Goal: Task Accomplishment & Management: Use online tool/utility

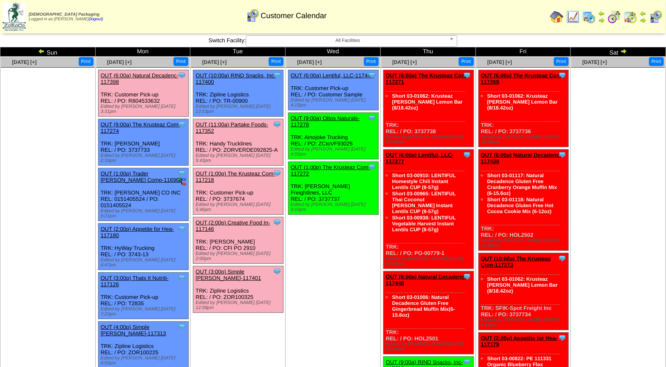
click at [219, 119] on div "Clone Item OUT (11:00a) Partake Foods-117352 Partake Foods ScheduleID: 117352 1…" at bounding box center [238, 142] width 90 height 47
click at [222, 121] on link "OUT (11:00a) Partake Foods-117352" at bounding box center [232, 127] width 73 height 13
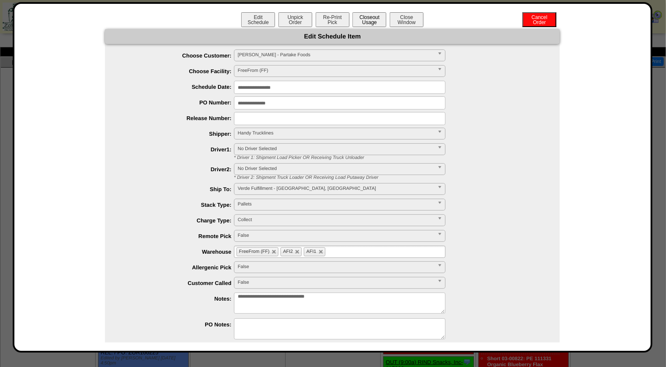
click at [357, 24] on button "Closeout Usage" at bounding box center [370, 19] width 34 height 15
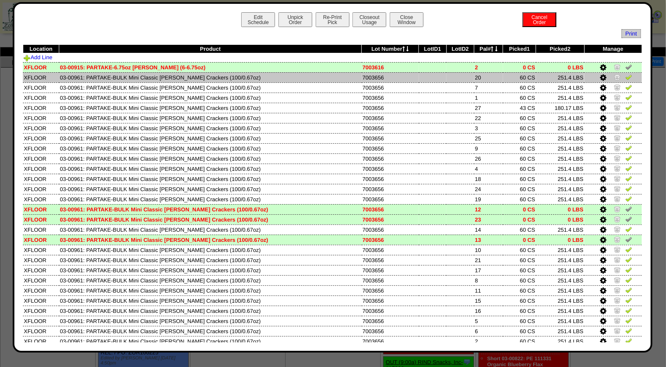
click at [626, 77] on img at bounding box center [629, 77] width 7 height 7
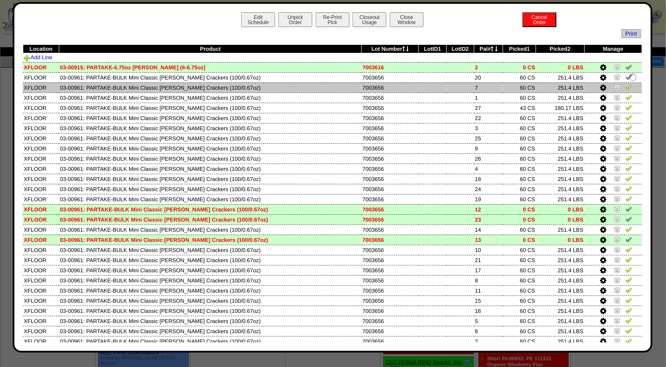
click at [626, 87] on img at bounding box center [629, 87] width 7 height 7
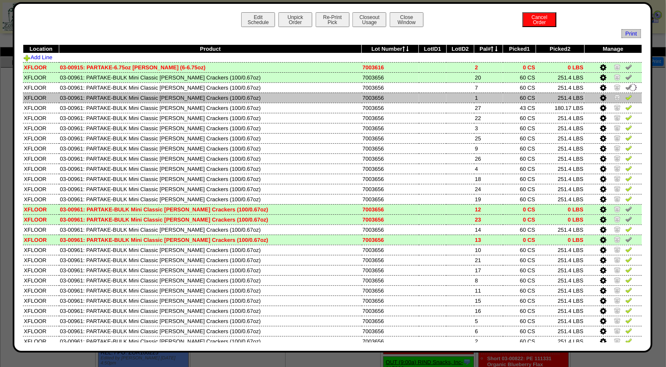
click at [626, 97] on img at bounding box center [629, 97] width 7 height 7
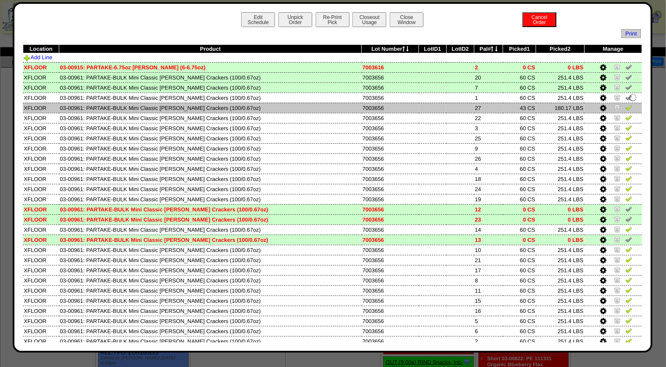
click at [626, 108] on img at bounding box center [629, 107] width 7 height 7
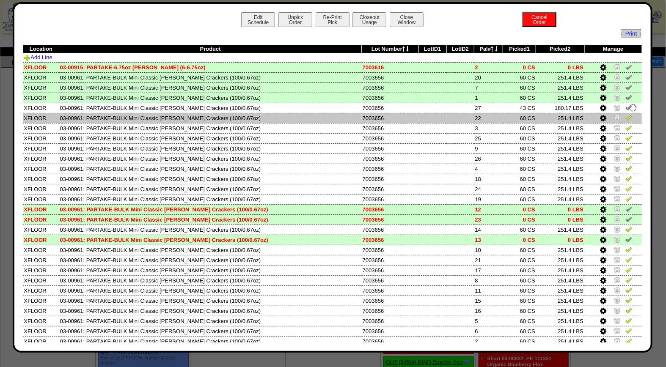
click at [626, 119] on img at bounding box center [629, 117] width 7 height 7
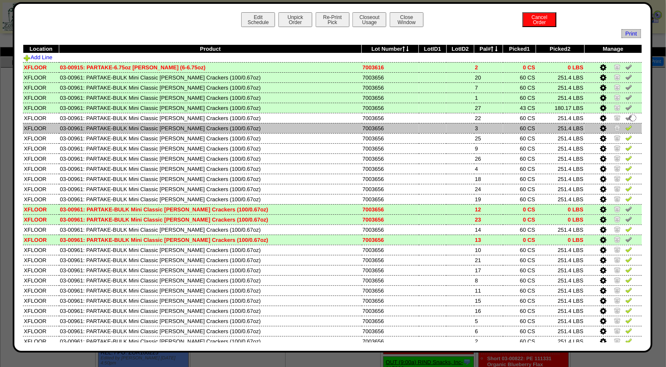
click at [626, 127] on img at bounding box center [629, 127] width 7 height 7
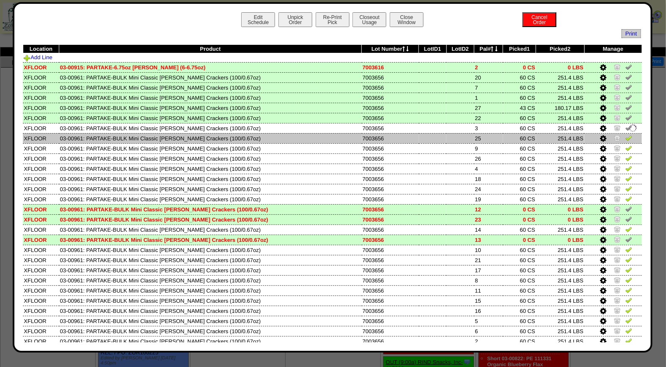
click at [626, 137] on img at bounding box center [629, 138] width 7 height 7
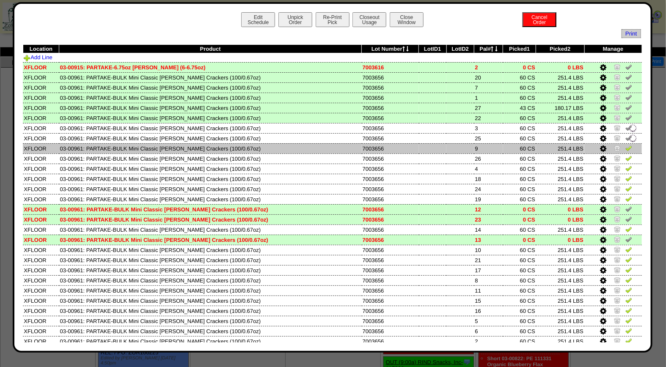
click at [626, 149] on img at bounding box center [629, 148] width 7 height 7
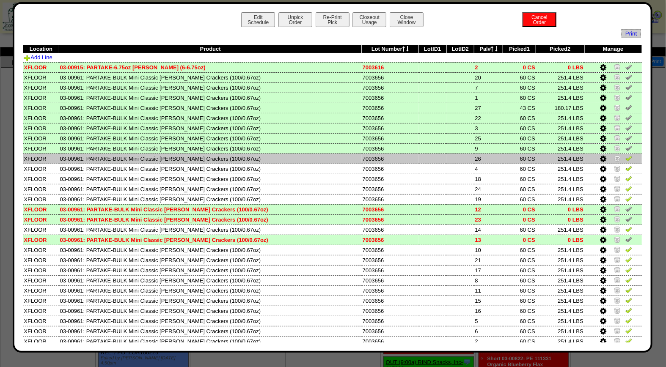
click at [626, 158] on img at bounding box center [629, 158] width 7 height 7
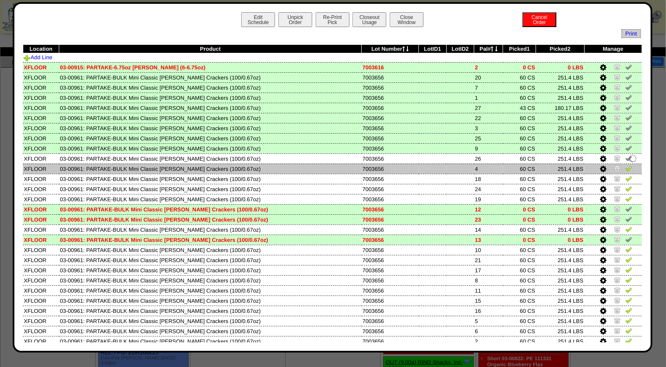
click at [626, 167] on img at bounding box center [629, 168] width 7 height 7
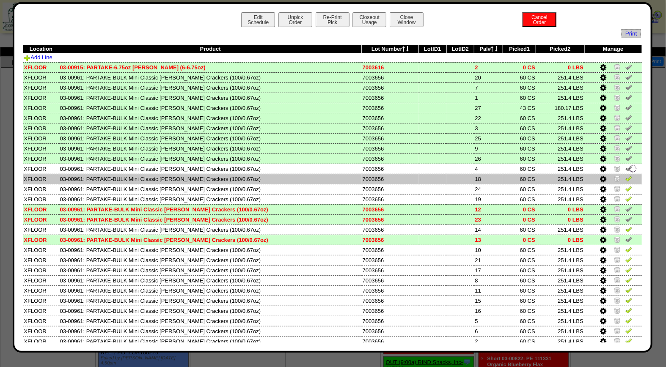
click at [626, 176] on img at bounding box center [629, 178] width 7 height 7
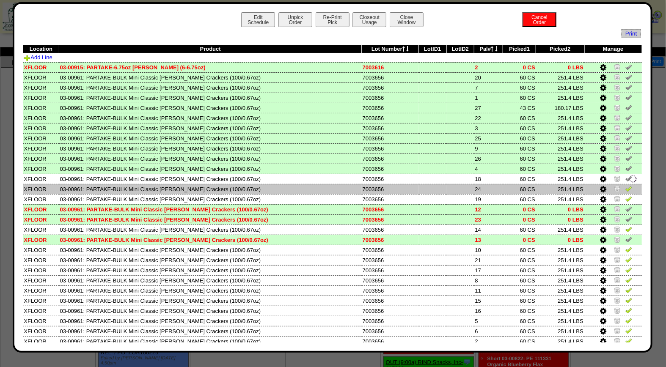
click at [626, 187] on img at bounding box center [629, 188] width 7 height 7
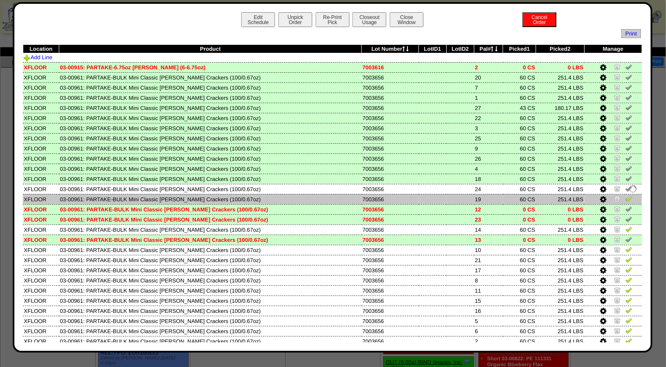
click at [626, 196] on img at bounding box center [629, 199] width 7 height 7
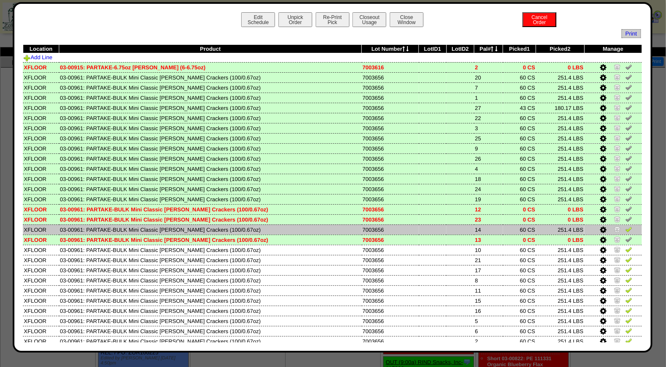
click at [626, 226] on img at bounding box center [629, 229] width 7 height 7
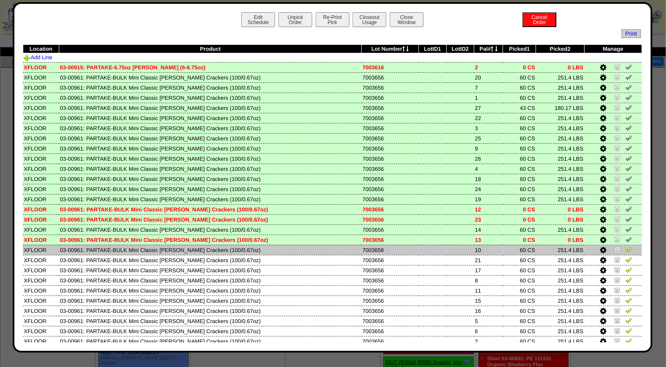
click at [626, 249] on img at bounding box center [629, 249] width 7 height 7
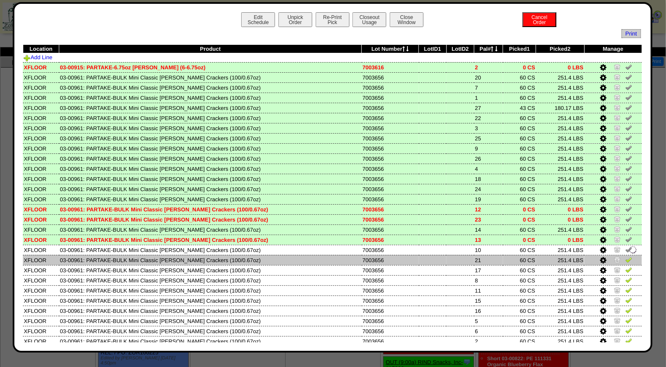
click at [626, 258] on img at bounding box center [629, 259] width 7 height 7
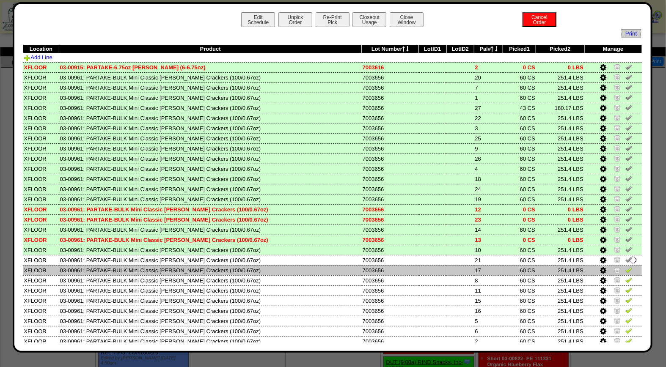
click at [626, 267] on img at bounding box center [629, 270] width 7 height 7
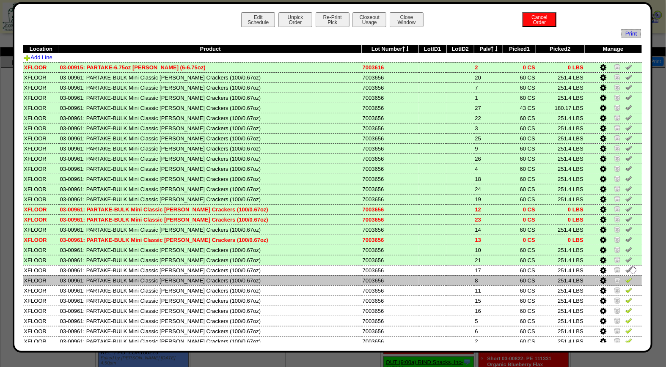
click at [626, 277] on img at bounding box center [629, 280] width 7 height 7
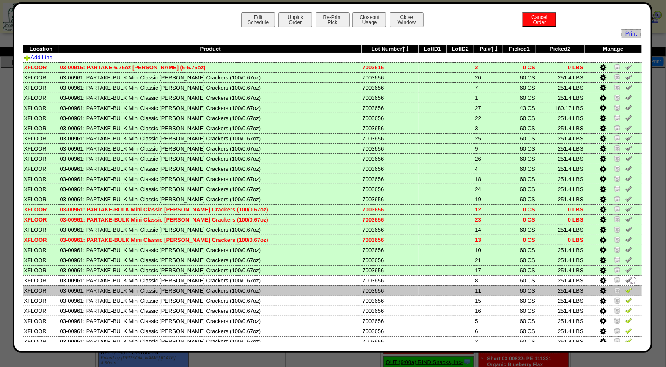
click at [626, 287] on img at bounding box center [629, 290] width 7 height 7
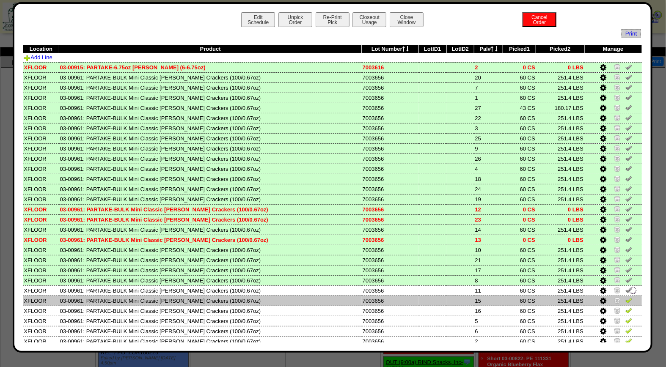
click at [626, 297] on img at bounding box center [629, 300] width 7 height 7
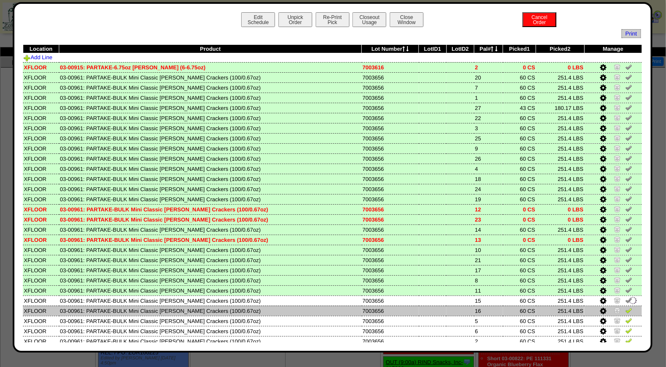
click at [626, 308] on img at bounding box center [629, 310] width 7 height 7
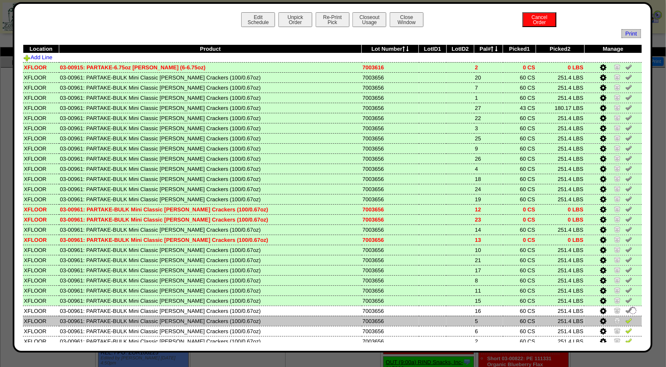
click at [626, 317] on img at bounding box center [629, 320] width 7 height 7
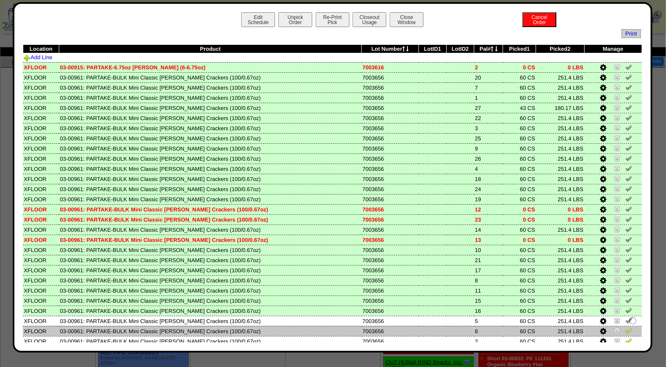
click at [626, 328] on img at bounding box center [629, 331] width 7 height 7
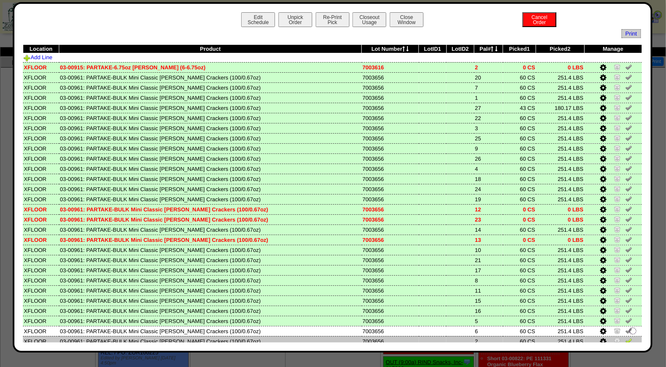
click at [626, 338] on img at bounding box center [629, 341] width 7 height 7
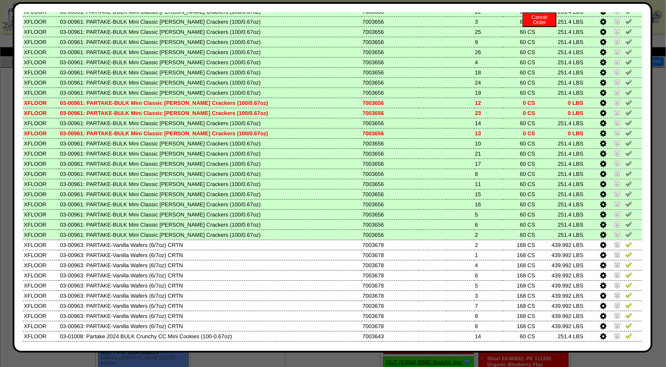
scroll to position [182, 0]
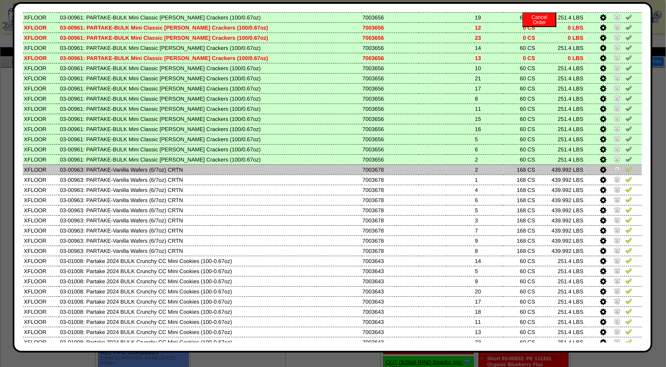
click at [626, 166] on img at bounding box center [629, 169] width 7 height 7
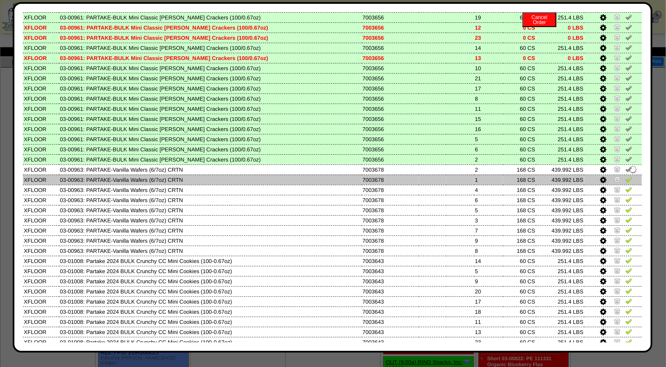
click at [626, 176] on img at bounding box center [629, 179] width 7 height 7
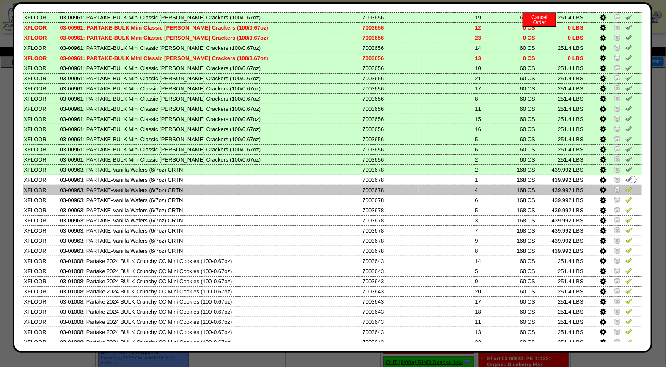
click at [626, 186] on img at bounding box center [629, 189] width 7 height 7
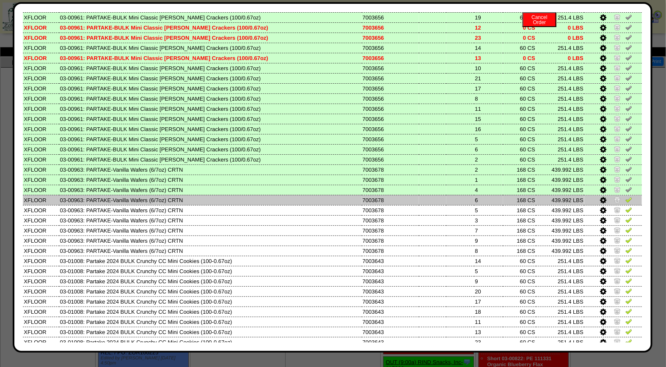
click at [626, 196] on img at bounding box center [629, 199] width 7 height 7
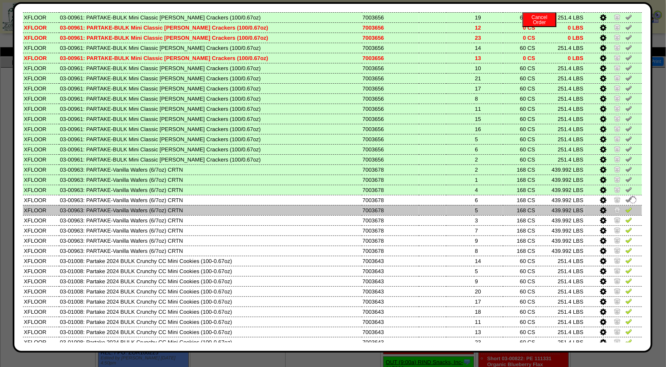
click at [626, 207] on img at bounding box center [629, 210] width 7 height 7
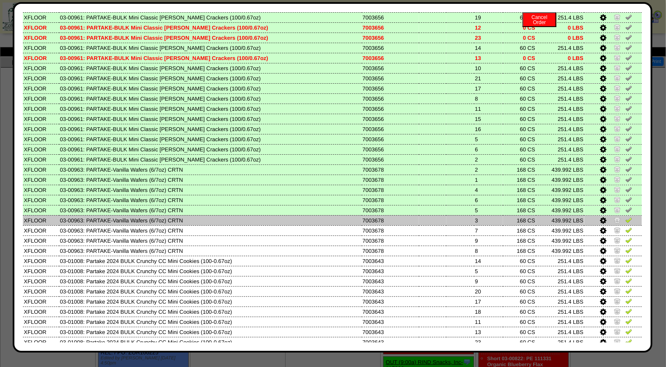
click at [626, 217] on img at bounding box center [629, 220] width 7 height 7
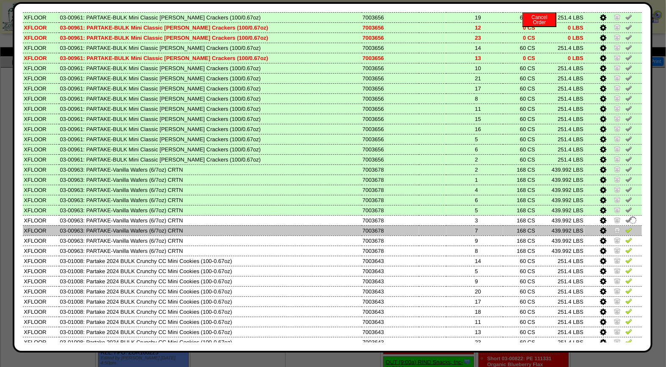
click at [626, 227] on img at bounding box center [629, 230] width 7 height 7
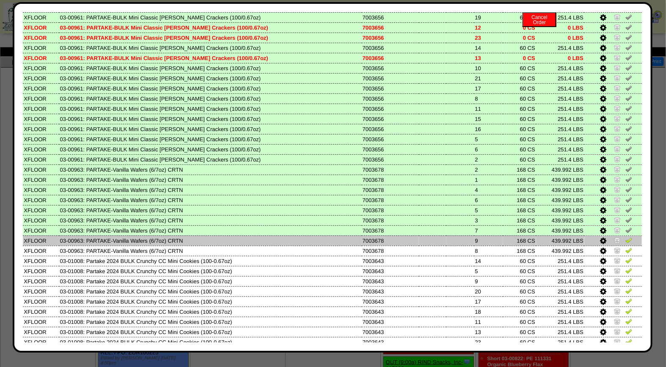
click at [626, 237] on img at bounding box center [629, 240] width 7 height 7
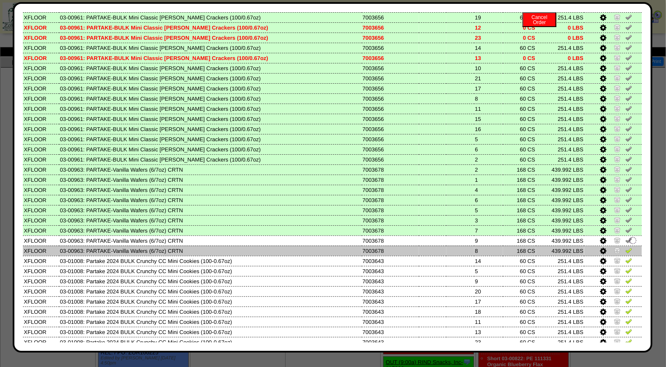
click at [626, 247] on img at bounding box center [629, 250] width 7 height 7
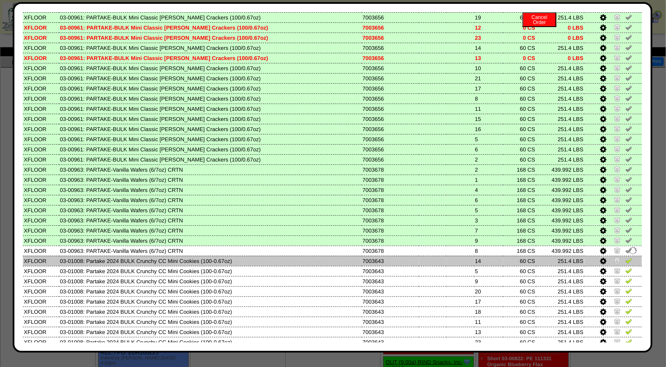
click at [626, 257] on img at bounding box center [629, 260] width 7 height 7
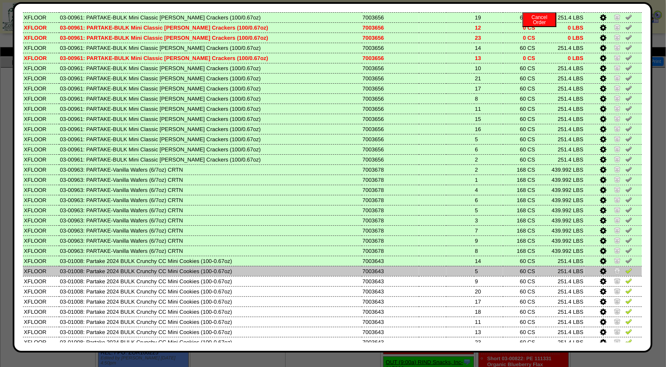
click at [626, 267] on img at bounding box center [629, 270] width 7 height 7
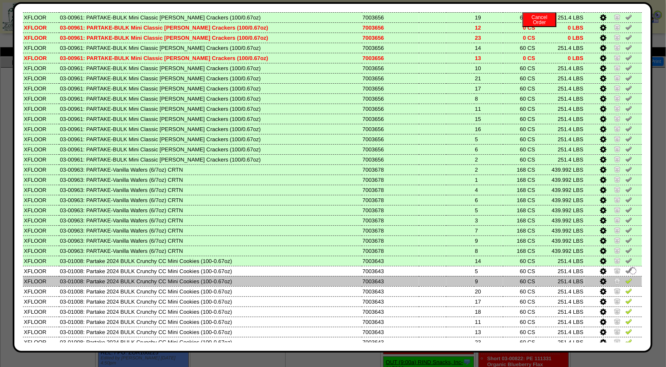
click at [626, 278] on img at bounding box center [629, 281] width 7 height 7
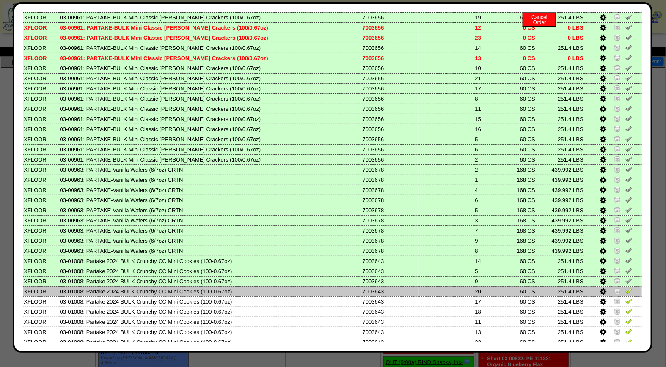
click at [626, 288] on img at bounding box center [629, 291] width 7 height 7
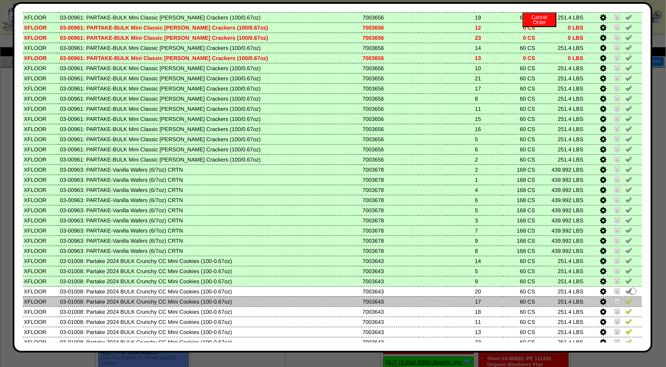
click at [626, 298] on img at bounding box center [629, 301] width 7 height 7
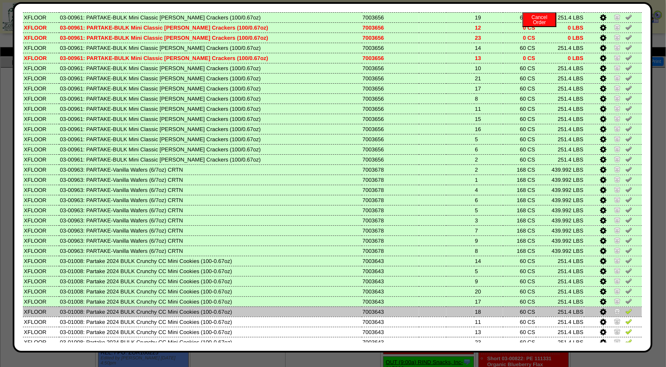
click at [626, 308] on img at bounding box center [629, 311] width 7 height 7
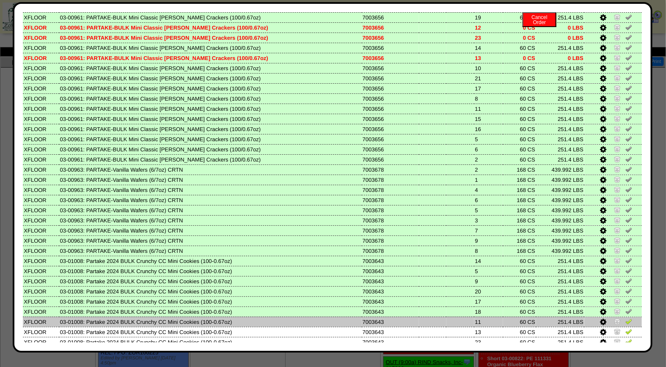
click at [626, 318] on img at bounding box center [629, 321] width 7 height 7
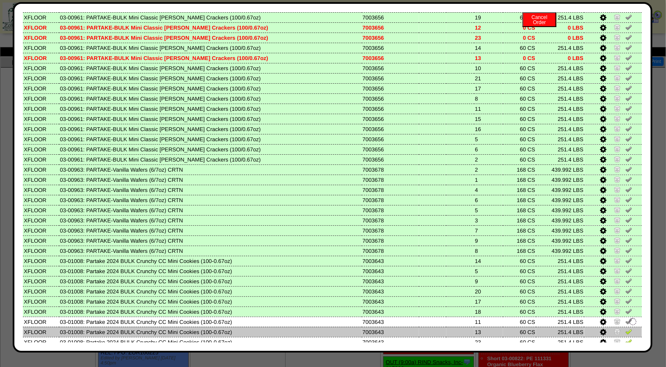
click at [626, 328] on img at bounding box center [629, 331] width 7 height 7
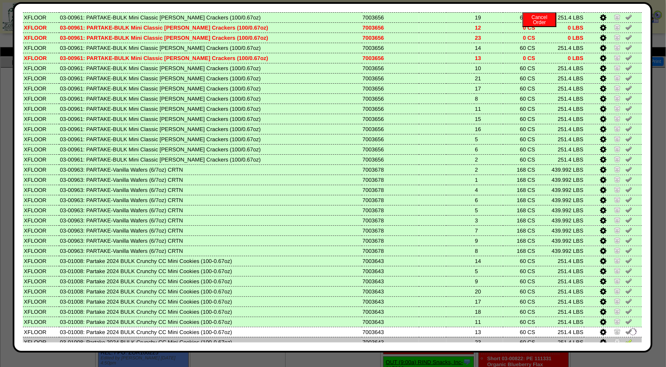
click at [626, 339] on img at bounding box center [629, 342] width 7 height 7
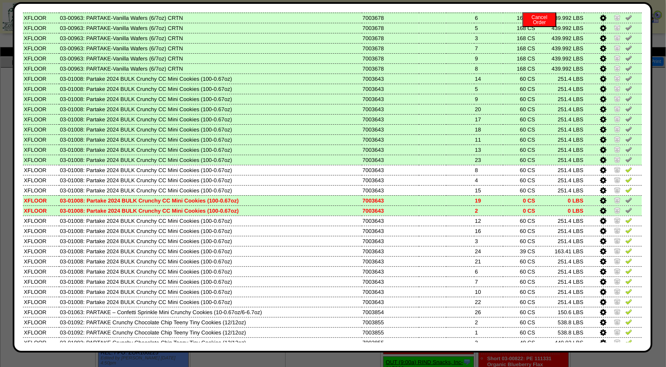
scroll to position [395, 0]
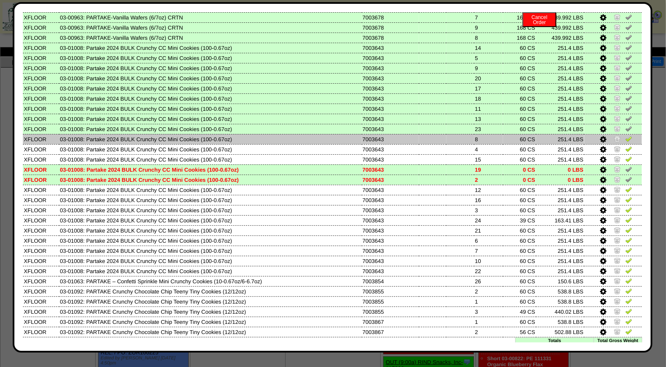
click at [626, 135] on img at bounding box center [629, 138] width 7 height 7
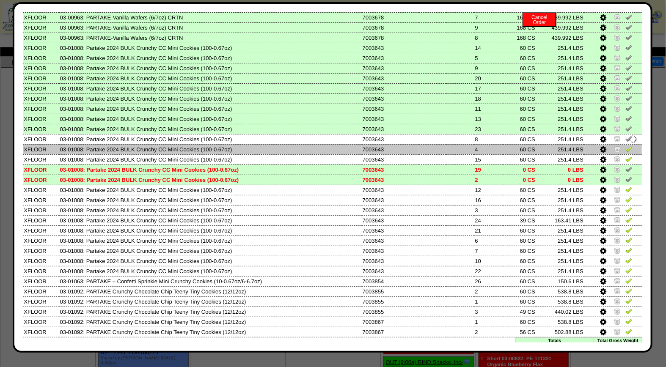
click at [626, 146] on img at bounding box center [629, 149] width 7 height 7
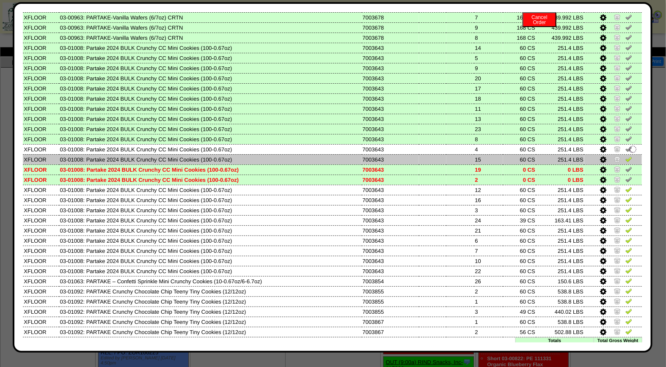
click at [626, 157] on link at bounding box center [629, 160] width 7 height 6
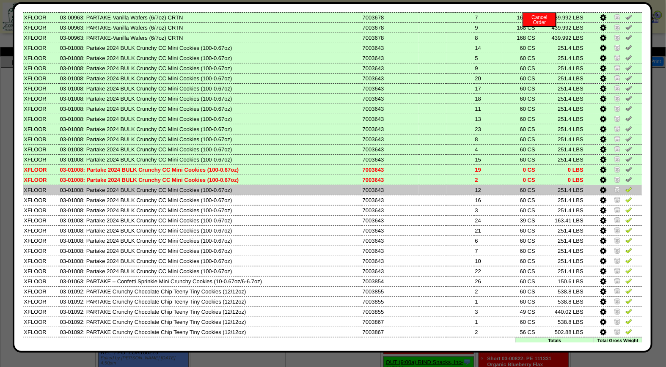
click at [626, 186] on img at bounding box center [629, 189] width 7 height 7
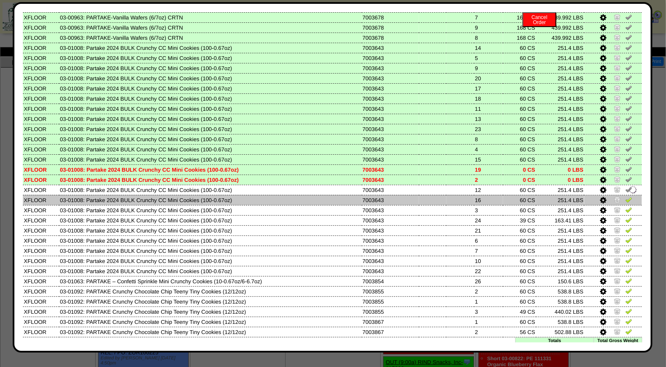
click at [626, 196] on img at bounding box center [629, 199] width 7 height 7
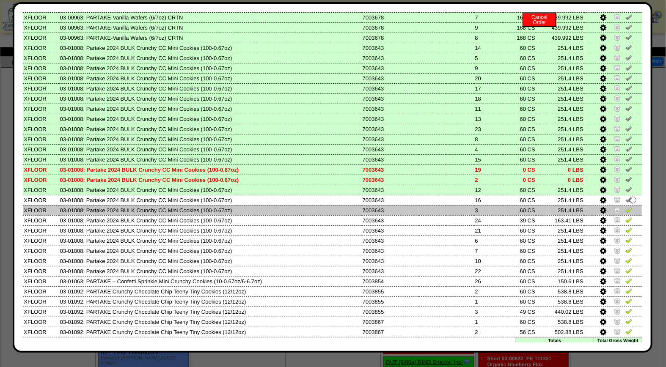
click at [626, 207] on img at bounding box center [629, 210] width 7 height 7
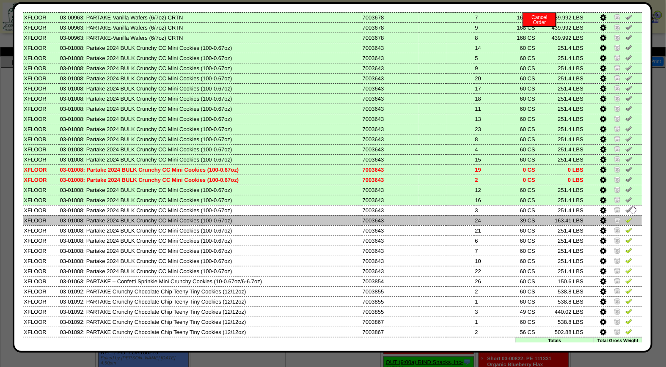
click at [626, 217] on img at bounding box center [629, 220] width 7 height 7
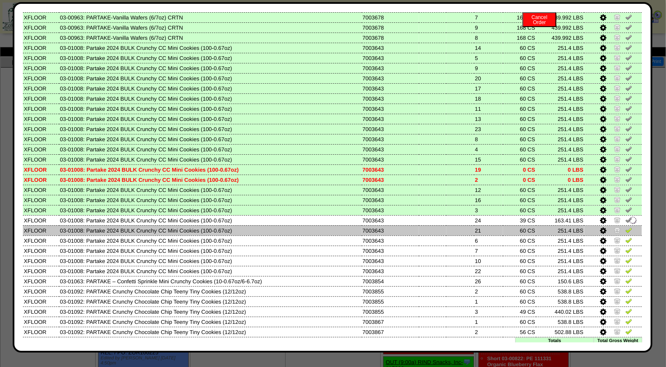
click at [626, 227] on img at bounding box center [629, 230] width 7 height 7
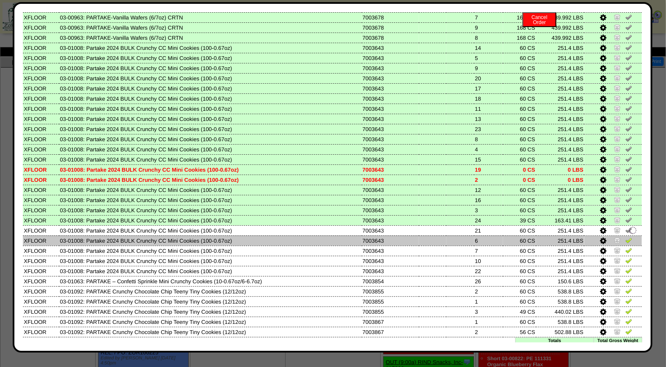
click at [626, 237] on img at bounding box center [629, 240] width 7 height 7
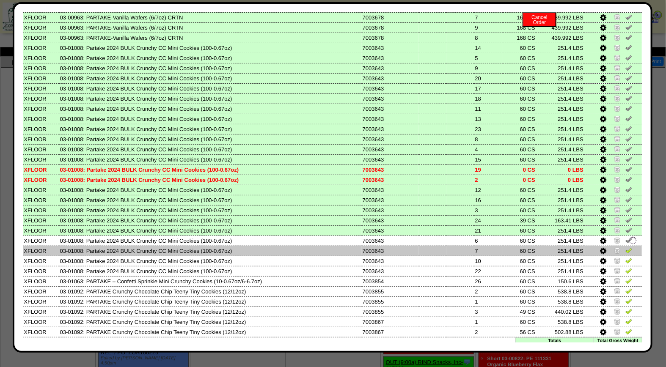
click at [626, 247] on img at bounding box center [629, 250] width 7 height 7
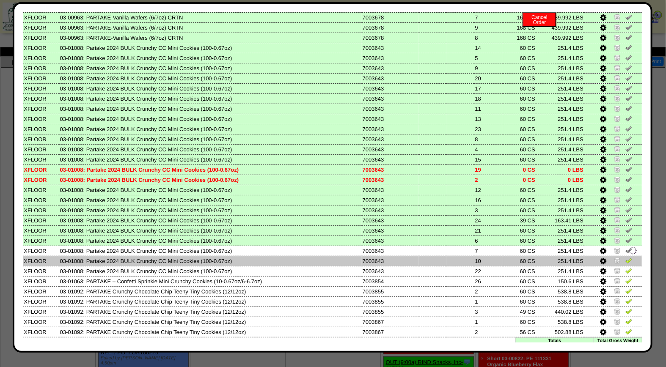
click at [626, 257] on img at bounding box center [629, 260] width 7 height 7
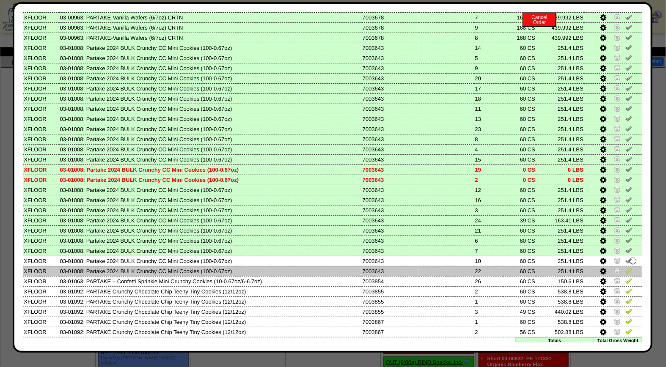
click at [626, 267] on img at bounding box center [629, 270] width 7 height 7
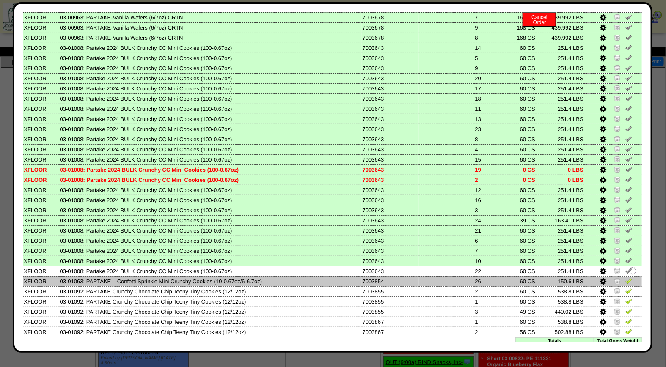
click at [626, 278] on img at bounding box center [629, 281] width 7 height 7
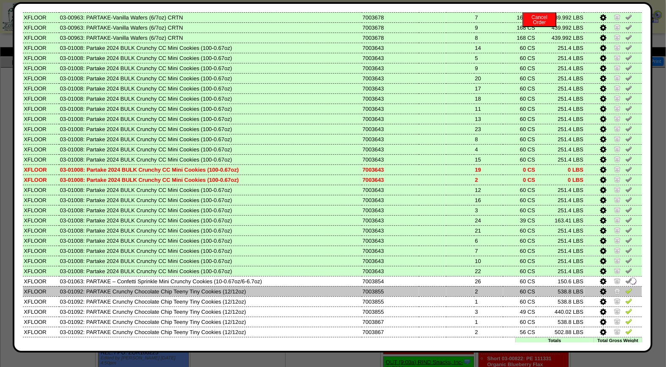
click at [626, 288] on img at bounding box center [629, 291] width 7 height 7
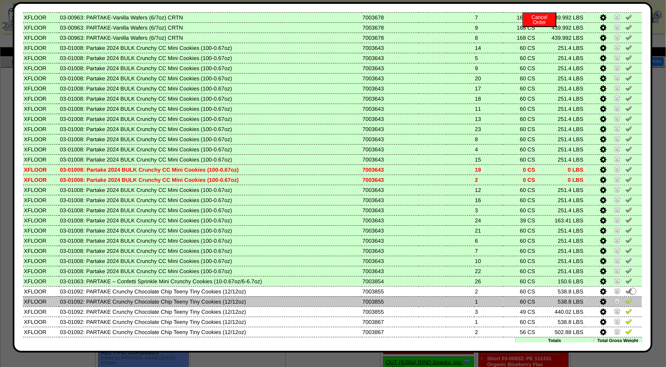
click at [626, 298] on img at bounding box center [629, 301] width 7 height 7
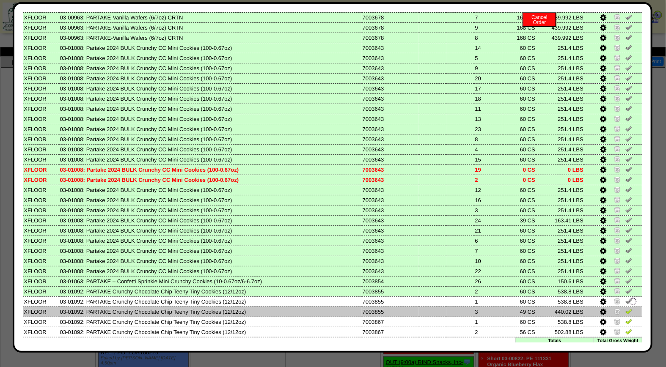
click at [626, 308] on img at bounding box center [629, 311] width 7 height 7
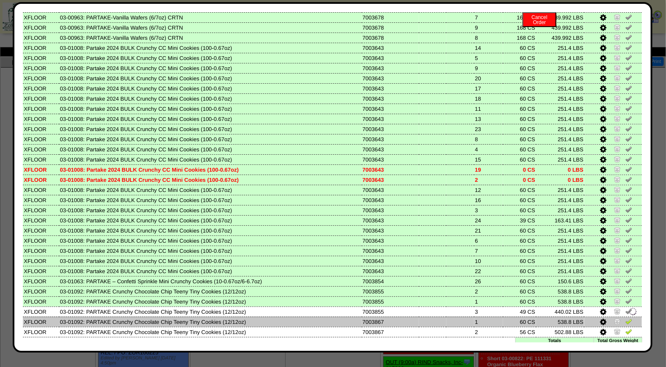
click at [626, 318] on img at bounding box center [629, 321] width 7 height 7
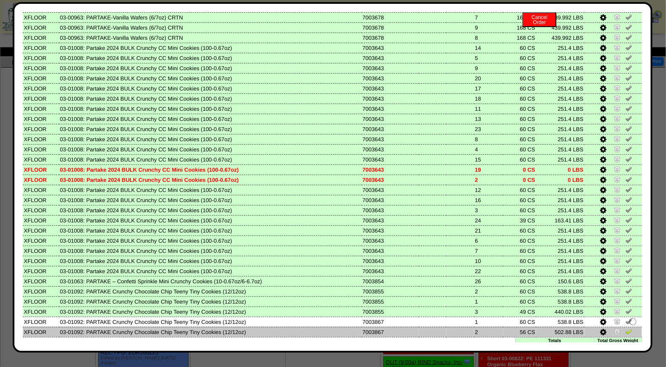
click at [626, 328] on img at bounding box center [629, 331] width 7 height 7
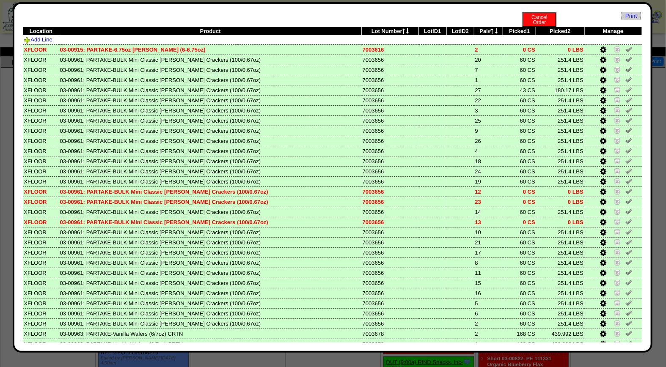
scroll to position [0, 0]
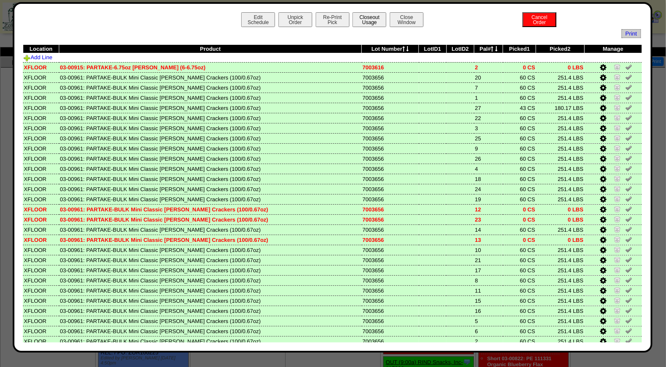
click at [363, 14] on button "Closeout Usage" at bounding box center [370, 19] width 34 height 15
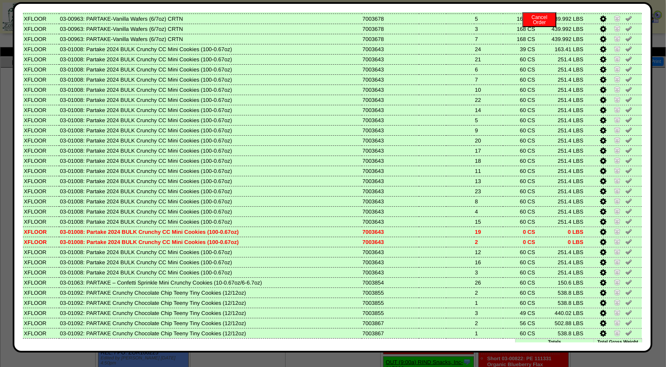
scroll to position [424, 0]
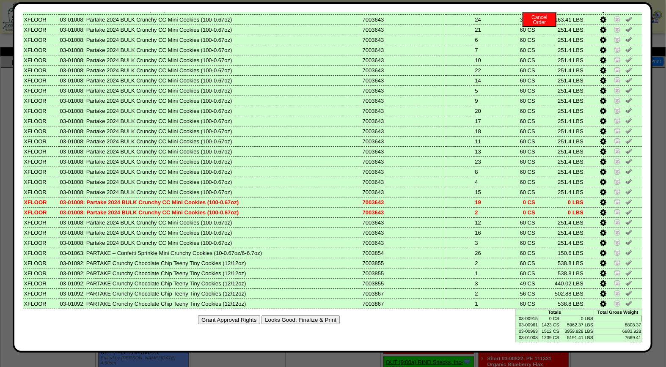
click at [327, 316] on button "Looks Good: Finalize & Print" at bounding box center [301, 320] width 78 height 9
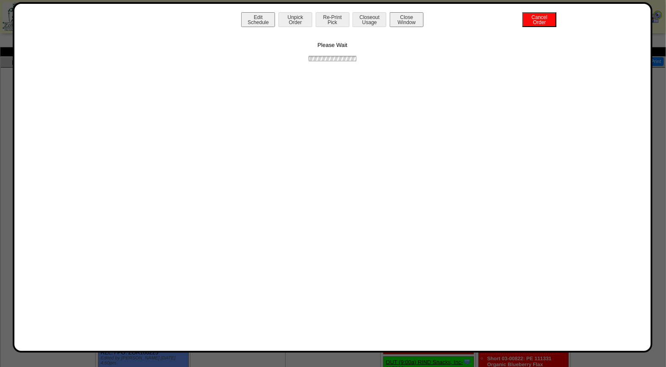
scroll to position [0, 0]
click at [339, 20] on button "Print BOL" at bounding box center [333, 19] width 34 height 15
